Goal: Find contact information

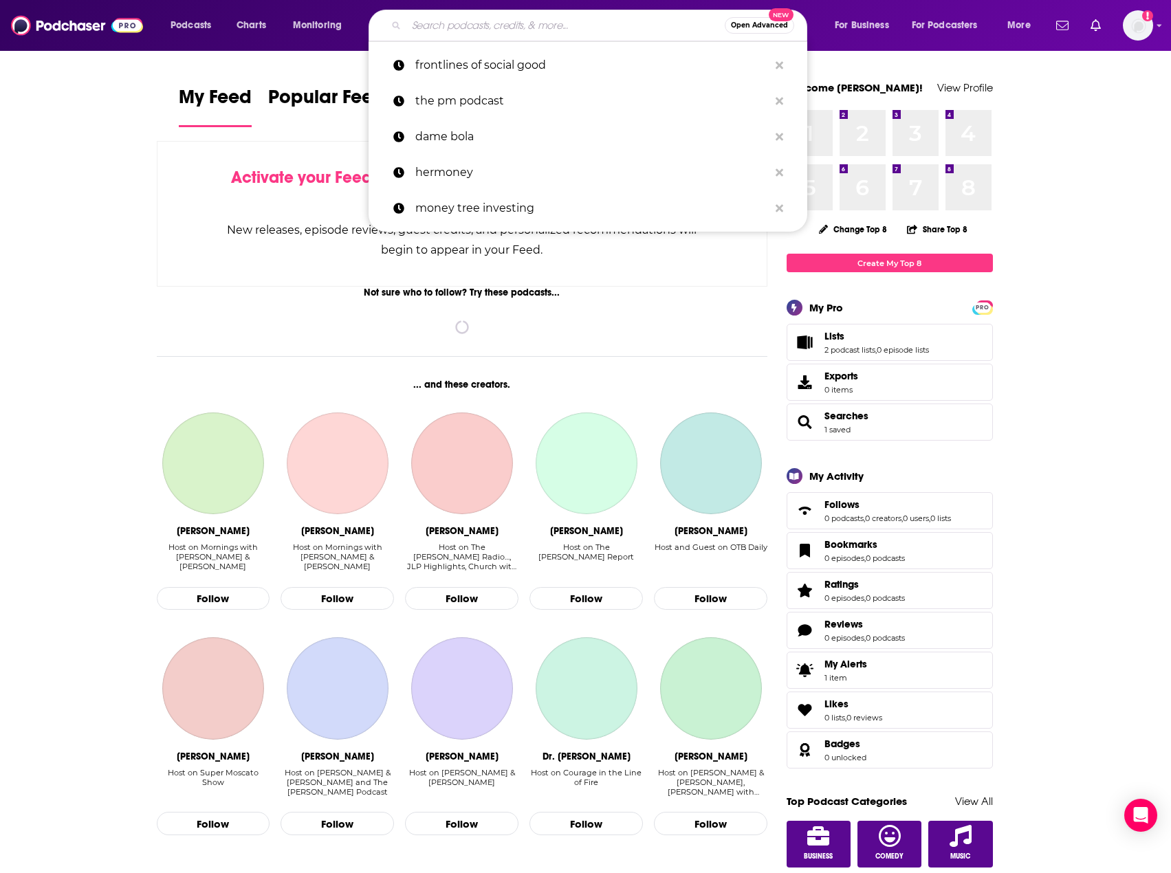
click at [476, 28] on input "Search podcasts, credits, & more..." at bounding box center [565, 25] width 318 height 22
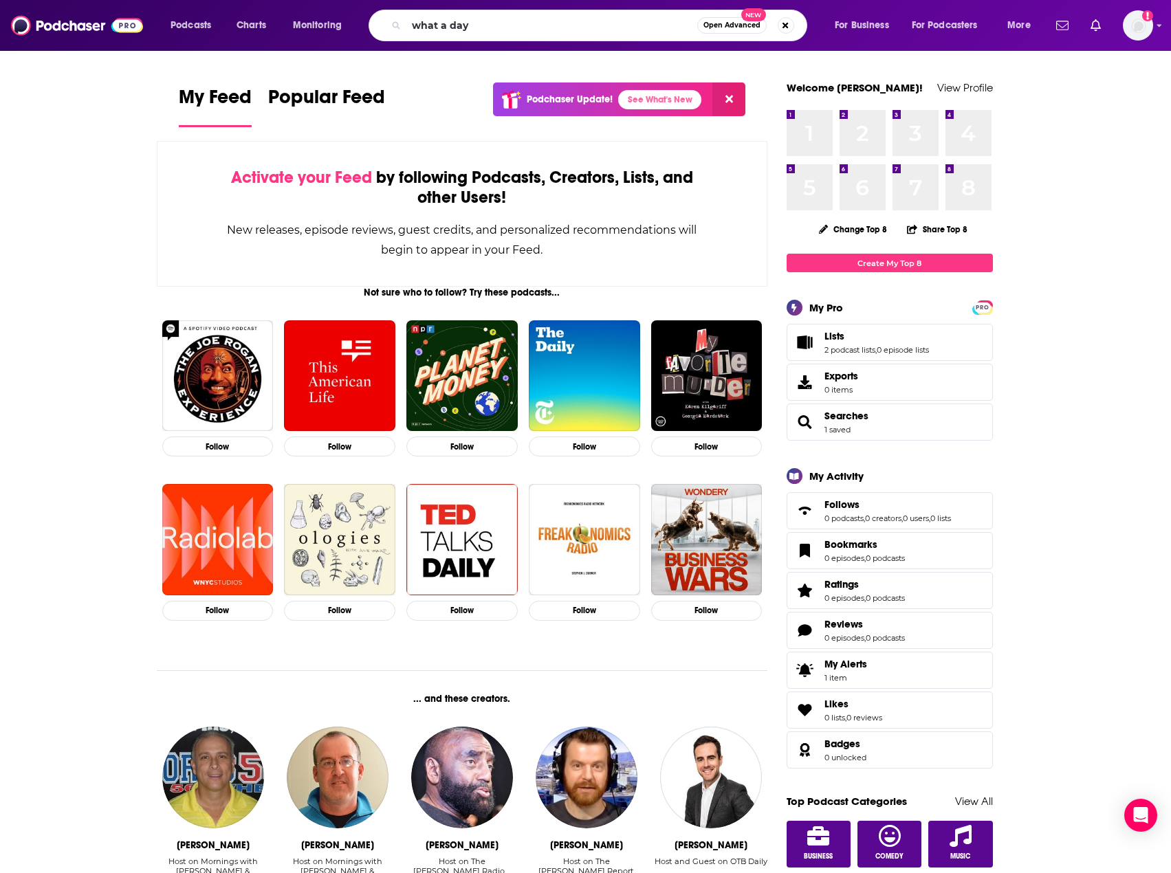
type input "what a day"
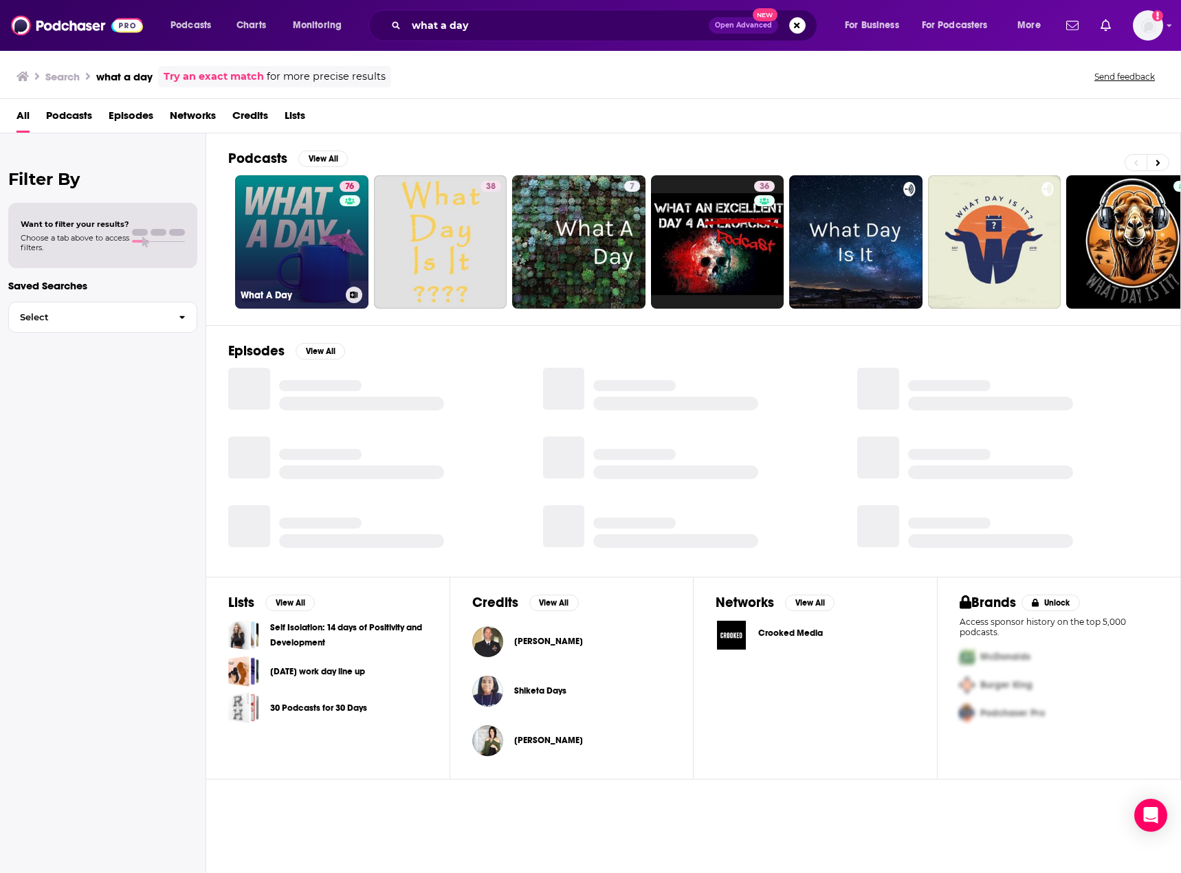
click at [278, 221] on link "76 What A Day" at bounding box center [301, 241] width 133 height 133
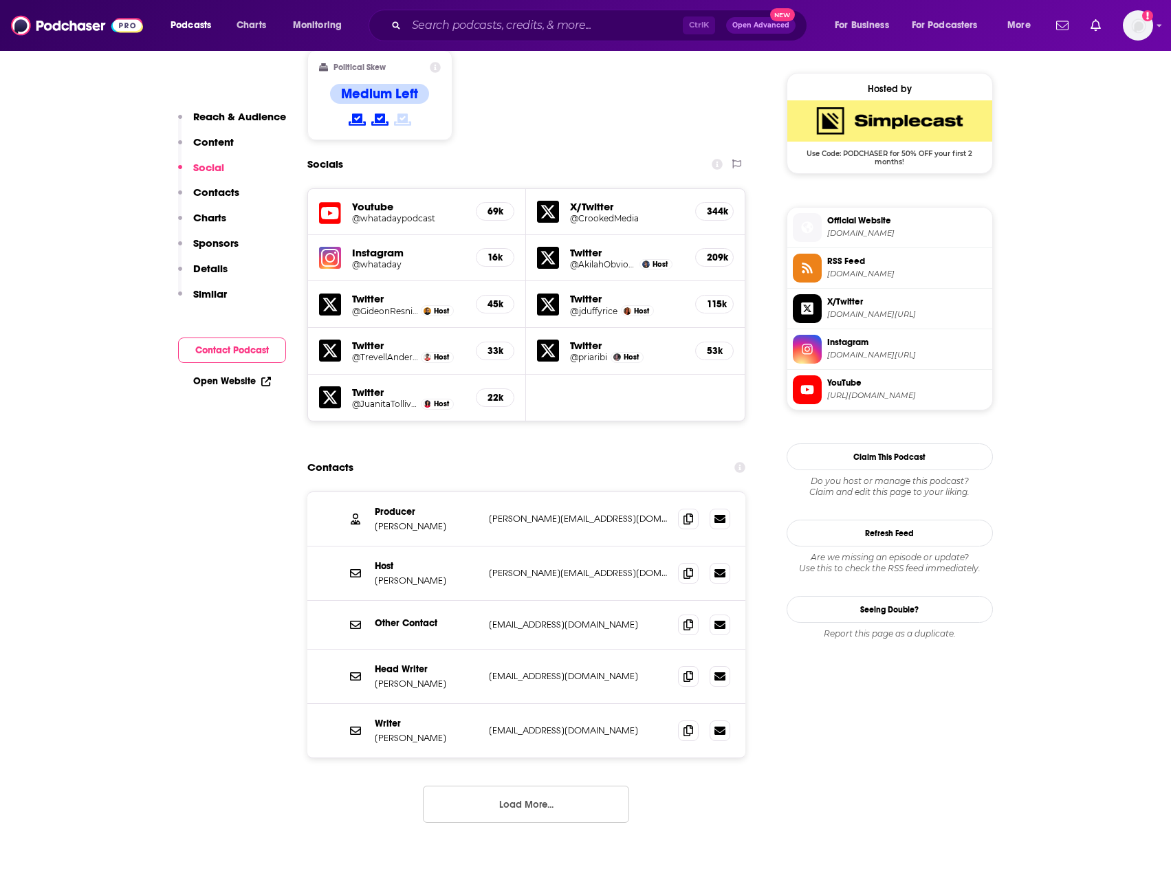
scroll to position [1106, 0]
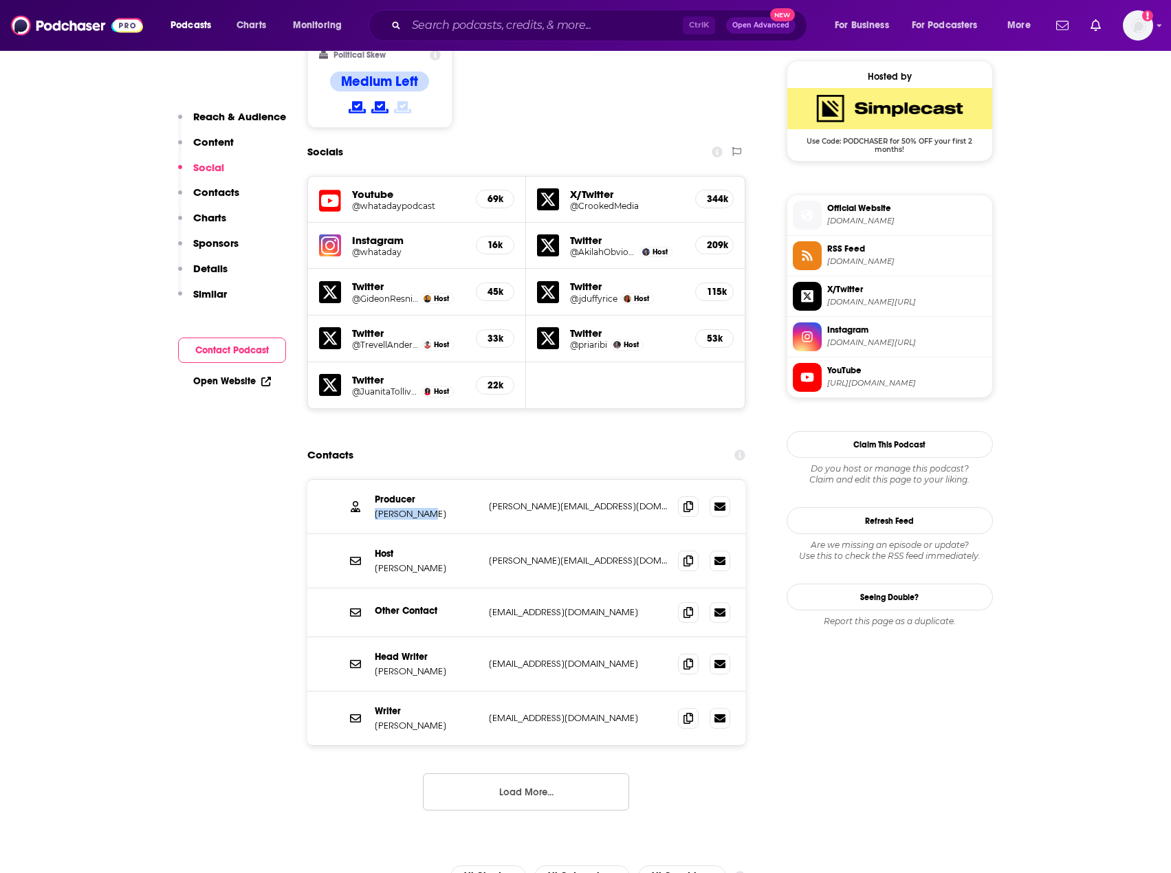
drag, startPoint x: 430, startPoint y: 443, endPoint x: 369, endPoint y: 447, distance: 61.3
click at [369, 480] on div "Producer [PERSON_NAME] [PERSON_NAME][EMAIL_ADDRESS][DOMAIN_NAME] [PERSON_NAME][…" at bounding box center [526, 507] width 439 height 54
copy p "[PERSON_NAME]"
